Goal: Task Accomplishment & Management: Complete application form

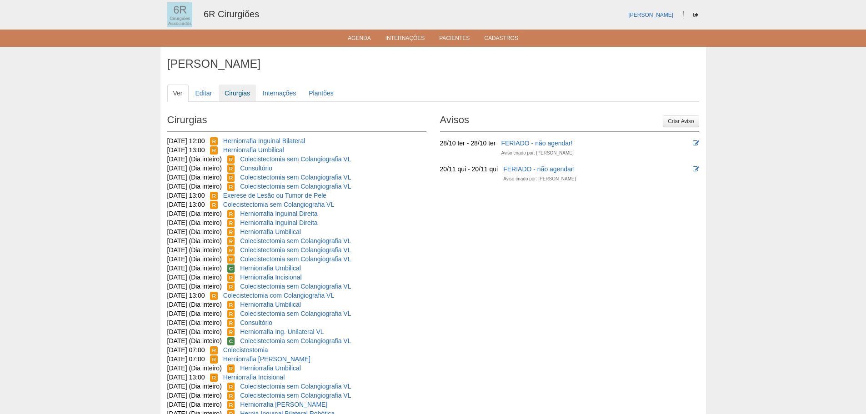
click at [245, 90] on link "Cirurgias" at bounding box center [237, 93] width 37 height 17
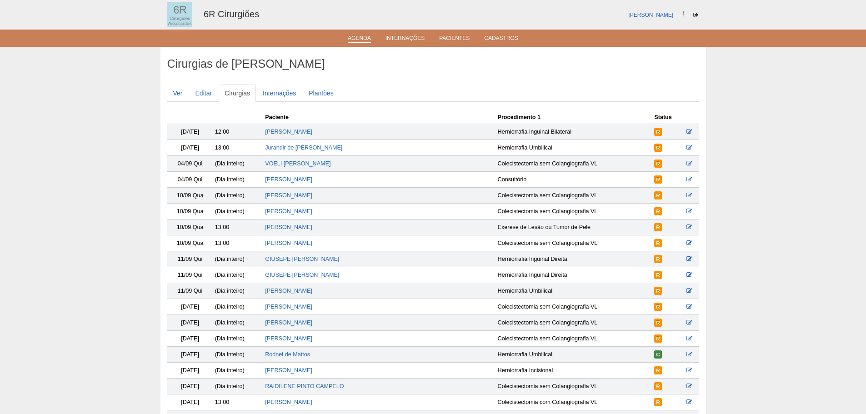
click at [362, 40] on link "Agenda" at bounding box center [359, 39] width 23 height 8
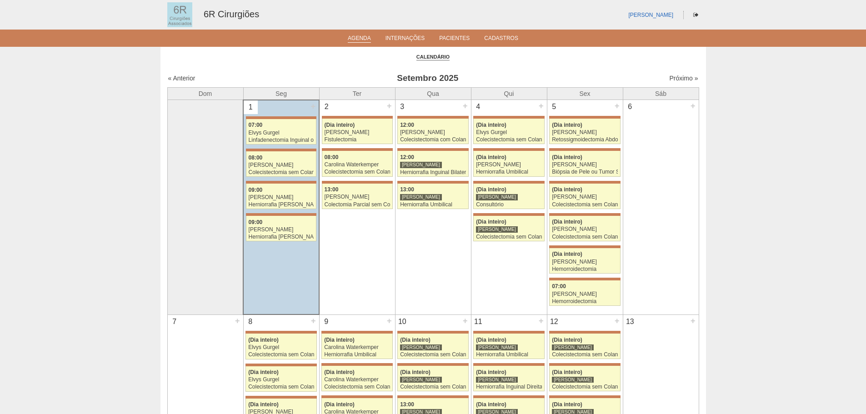
drag, startPoint x: 673, startPoint y: 72, endPoint x: 674, endPoint y: 84, distance: 11.4
click at [673, 73] on div "« Anterior Setembro 2025 Próximo »" at bounding box center [433, 80] width 532 height 15
click at [674, 84] on div "« Anterior Setembro 2025 Próximo »" at bounding box center [433, 80] width 532 height 15
click at [676, 78] on link "Próximo »" at bounding box center [683, 78] width 29 height 7
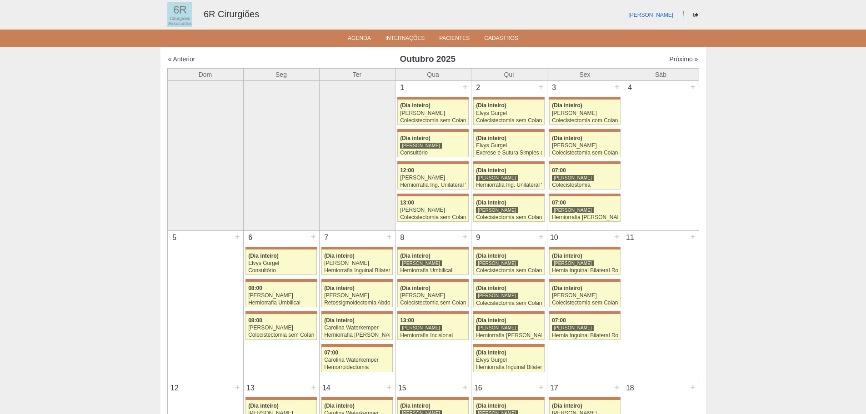
click at [177, 61] on link "« Anterior" at bounding box center [181, 58] width 27 height 7
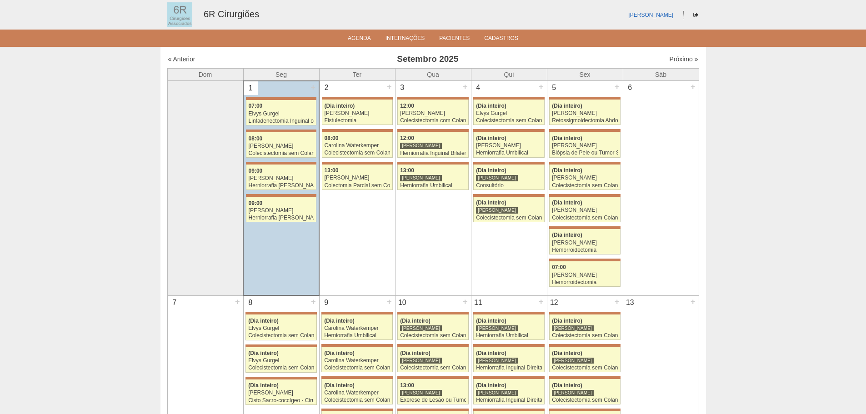
click at [679, 59] on link "Próximo »" at bounding box center [683, 58] width 29 height 7
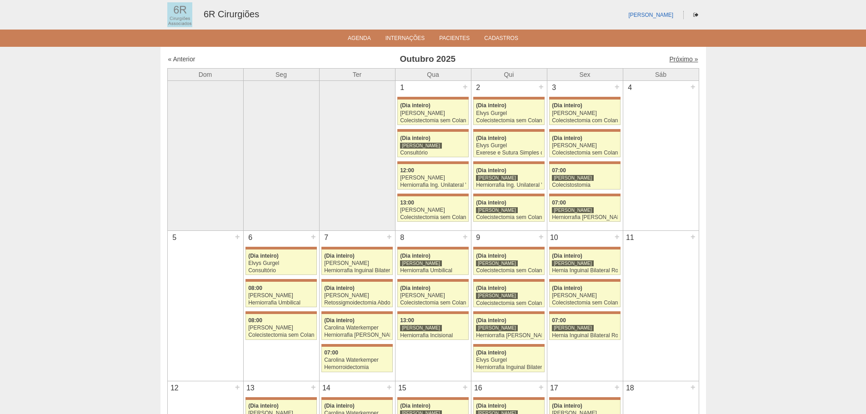
click at [672, 59] on link "Próximo »" at bounding box center [683, 58] width 29 height 7
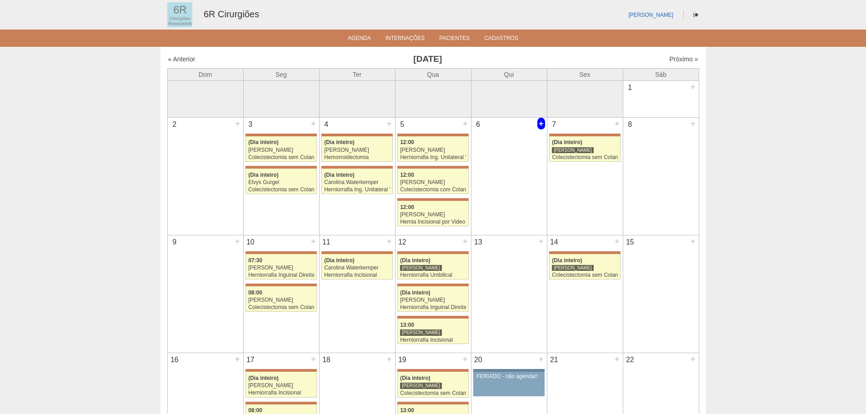
click at [540, 127] on div "+" at bounding box center [541, 124] width 8 height 12
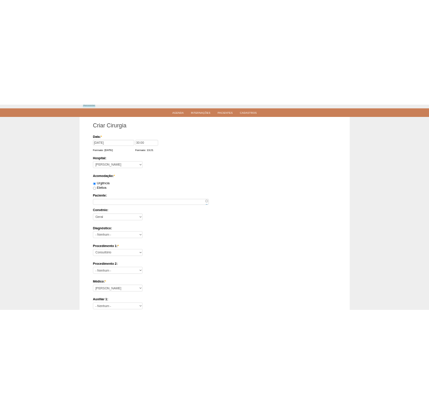
scroll to position [45, 0]
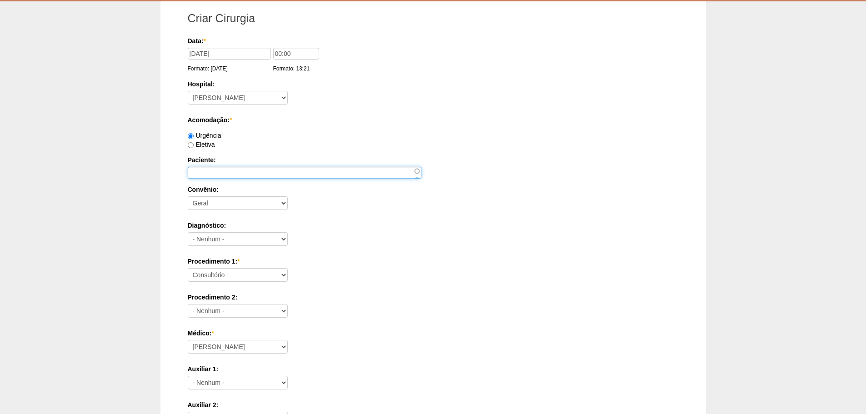
drag, startPoint x: 215, startPoint y: 175, endPoint x: 275, endPoint y: 38, distance: 149.2
click at [215, 175] on input "Paciente:" at bounding box center [305, 173] width 234 height 12
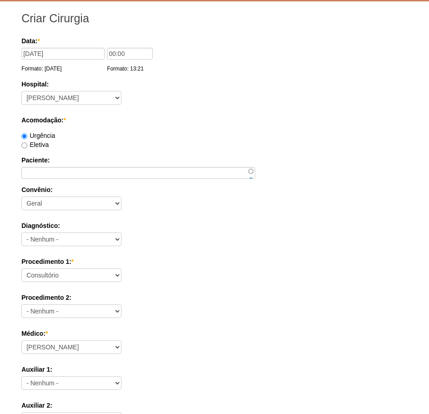
scroll to position [0, 0]
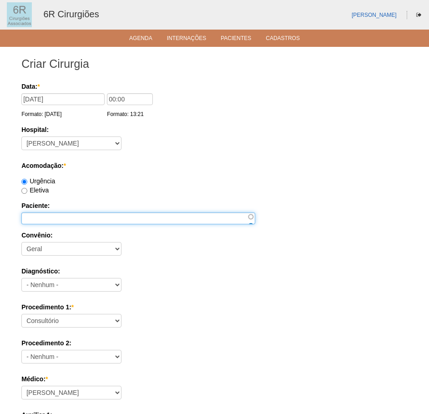
click at [42, 220] on input "Paciente:" at bounding box center [138, 218] width 234 height 12
click at [33, 219] on input "Paciente:" at bounding box center [138, 218] width 234 height 12
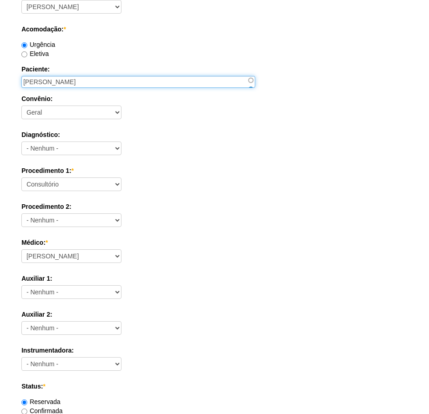
type input "RICARDO CORRALES ROCHA"
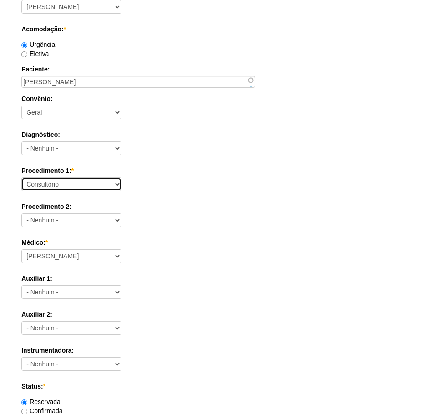
click at [68, 184] on select "Consultório Abscesso Hepático - Drenagem Abscesso perianal Amputação Abdômino P…" at bounding box center [71, 184] width 100 height 14
select select "66621"
click at [21, 177] on select "Consultório Abscesso Hepático - Drenagem Abscesso perianal Amputação Abdômino P…" at bounding box center [71, 184] width 100 height 14
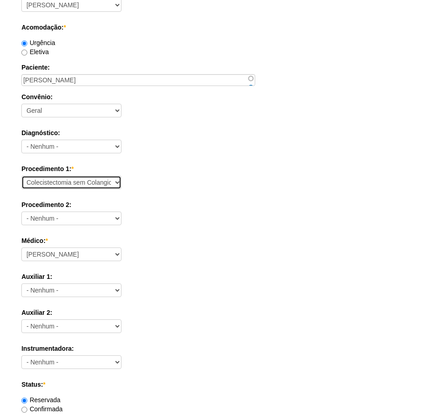
scroll to position [318, 0]
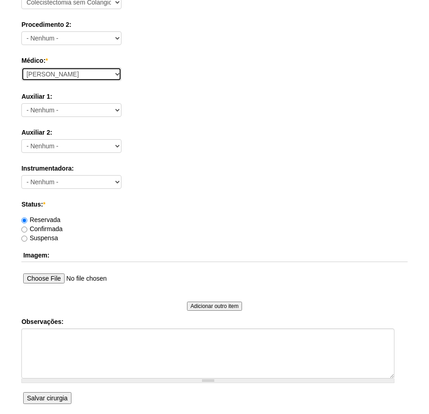
click at [45, 79] on select "Aline Zanon Bariatricas Bruno Bulisani Bruno Oliveira Carolina Waterkemper Elvy…" at bounding box center [71, 74] width 100 height 14
select select "70"
click at [21, 67] on select "Aline Zanon Bariatricas Bruno Bulisani Bruno Oliveira Carolina Waterkemper Elvy…" at bounding box center [71, 74] width 100 height 14
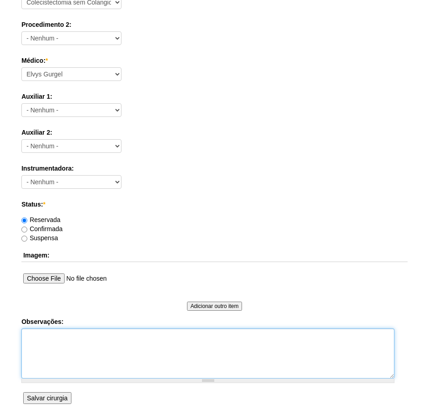
click at [66, 360] on textarea "Observações:" at bounding box center [207, 353] width 373 height 50
type textarea "COLECISTECTOMIA VLP - CHECAR COAGULOGRAMA. DR ELVYS"
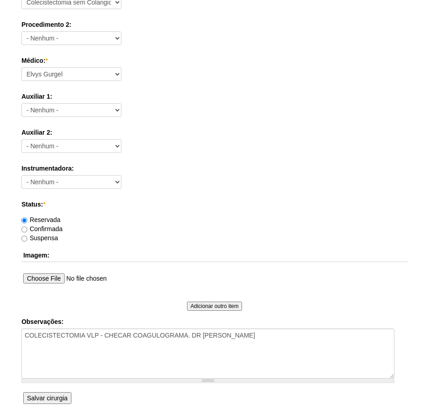
click at [51, 394] on input "Salvar cirurgia" at bounding box center [47, 398] width 48 height 12
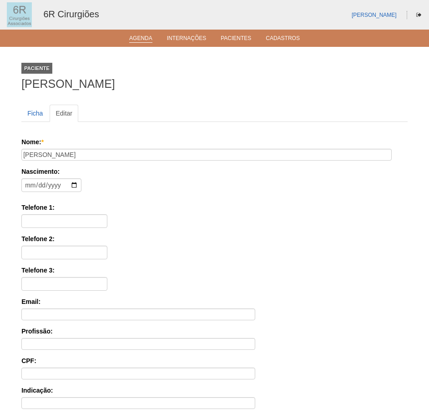
click at [137, 37] on link "Agenda" at bounding box center [140, 39] width 23 height 8
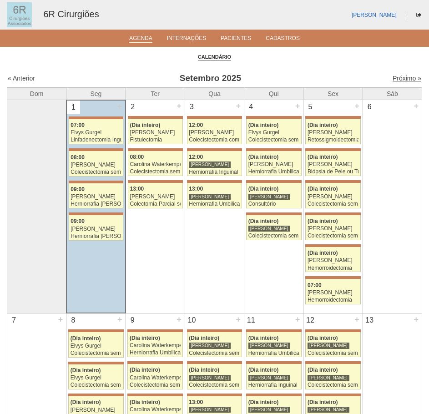
click at [393, 77] on link "Próximo »" at bounding box center [406, 78] width 29 height 7
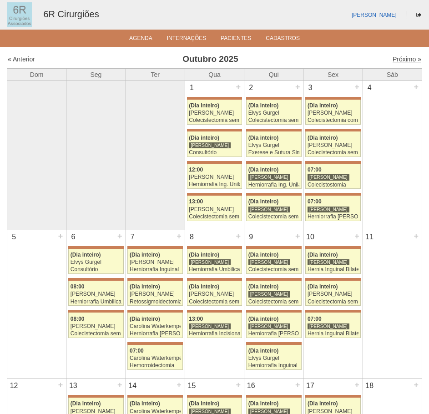
click at [399, 59] on link "Próximo »" at bounding box center [406, 58] width 29 height 7
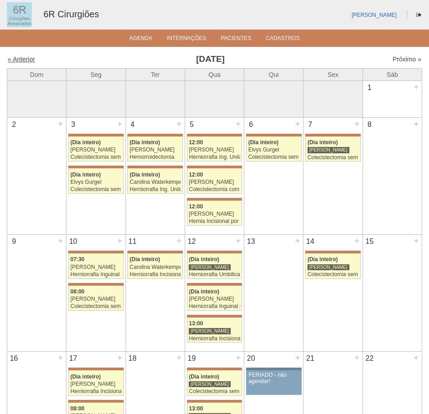
click at [26, 58] on link "« Anterior" at bounding box center [21, 58] width 27 height 7
